Goal: Task Accomplishment & Management: Manage account settings

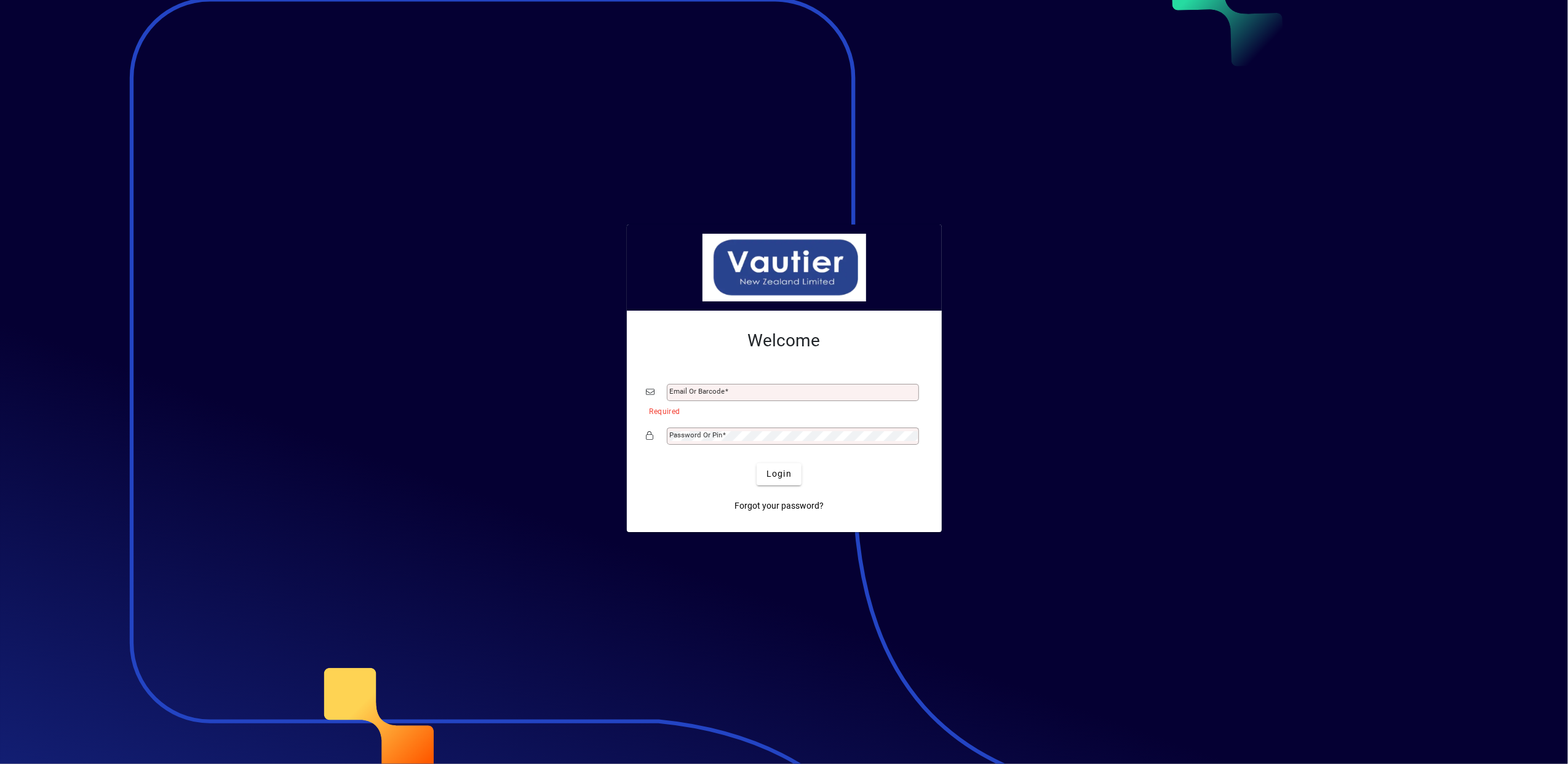
click at [1301, 422] on div at bounding box center [784, 382] width 1568 height 764
click at [742, 394] on input "Email or Barcode" at bounding box center [794, 392] width 249 height 10
type input "**********"
click at [776, 471] on span "Login" at bounding box center [779, 473] width 25 height 13
